Goal: Browse casually

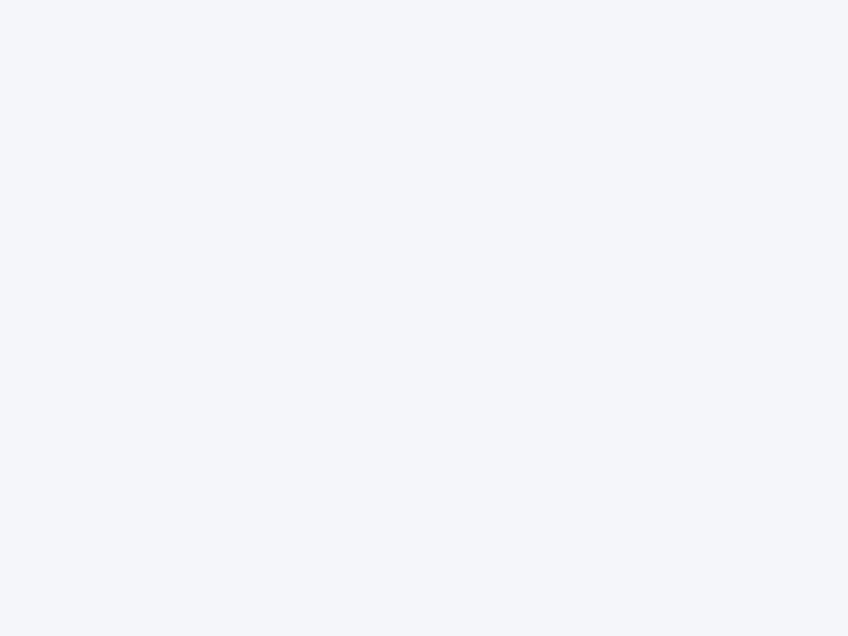
click at [424, 318] on div at bounding box center [424, 318] width 848 height 636
